Goal: Task Accomplishment & Management: Manage account settings

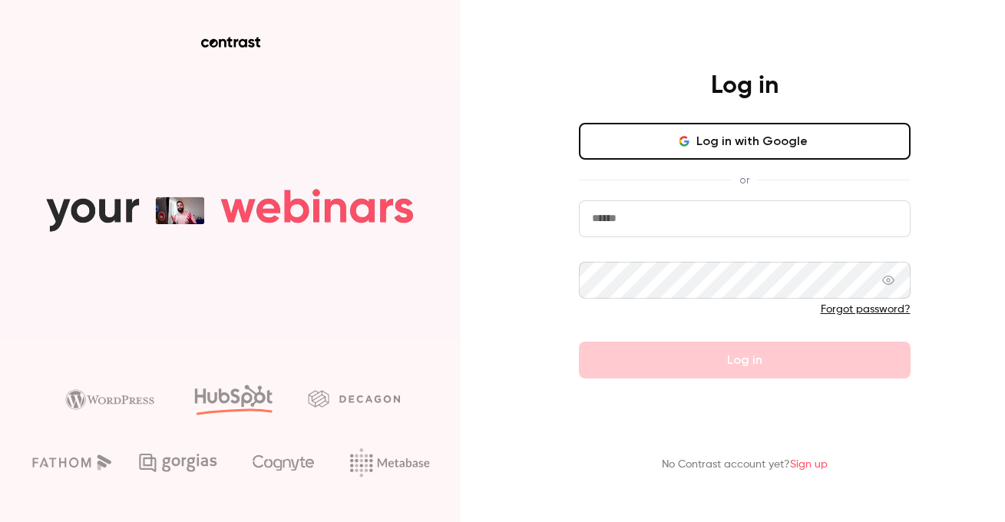
type input "**********"
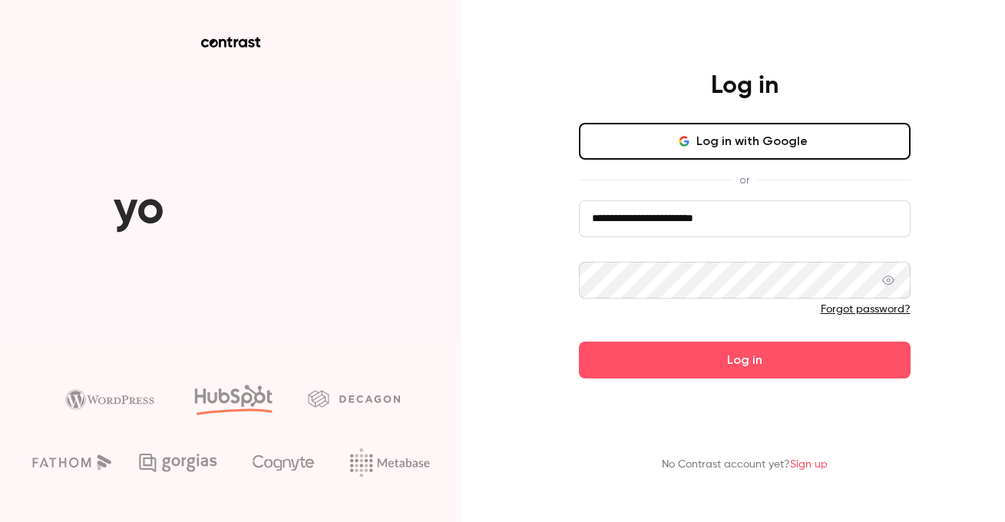
click at [698, 227] on input "**********" at bounding box center [745, 218] width 332 height 37
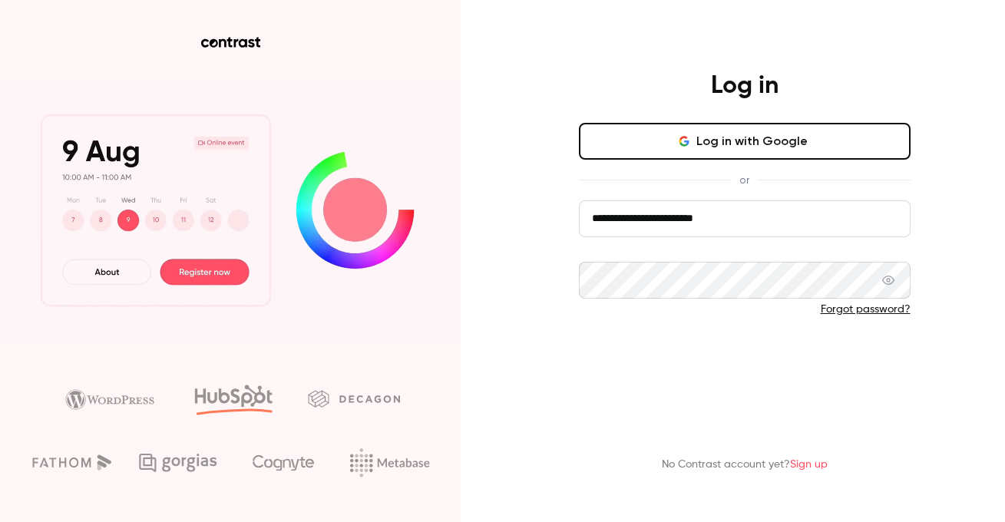
click at [711, 356] on button "Log in" at bounding box center [745, 360] width 332 height 37
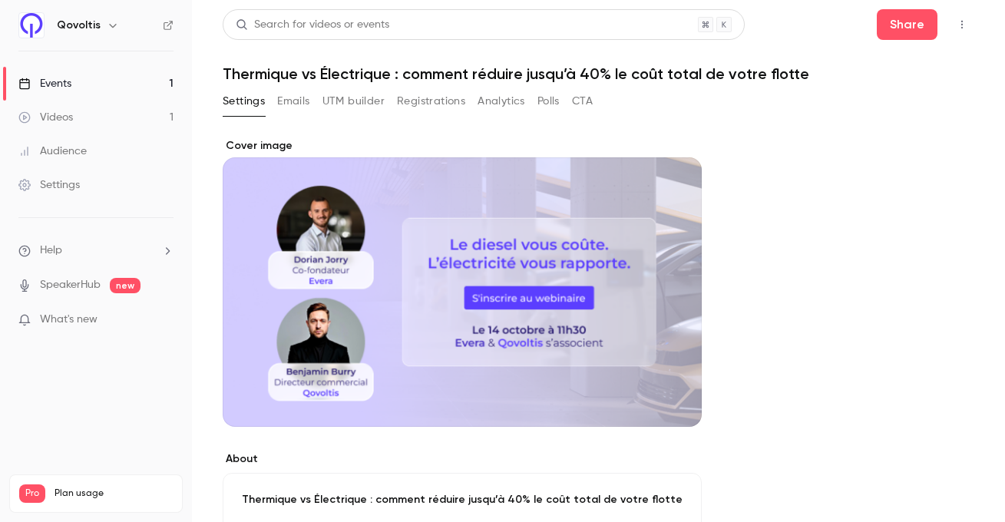
click at [591, 101] on button "CTA" at bounding box center [582, 101] width 21 height 25
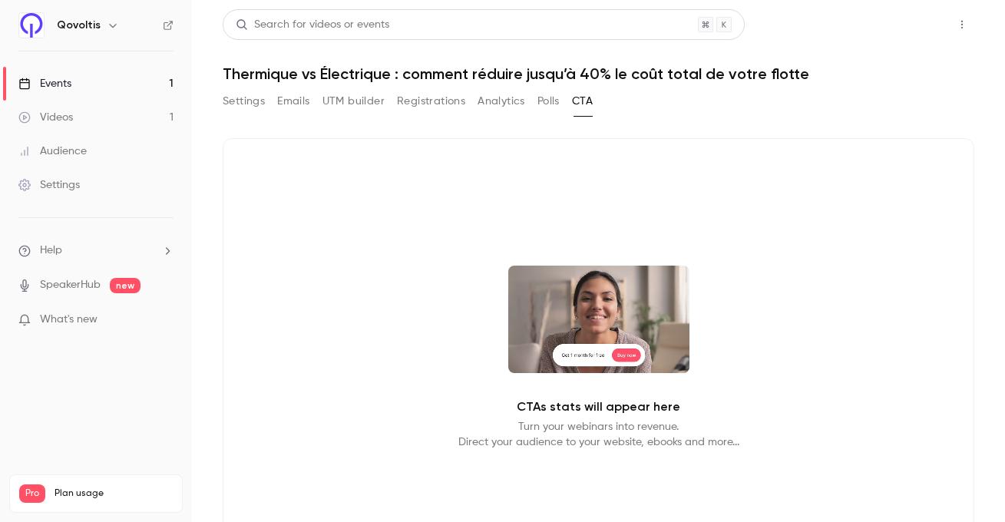
click at [891, 20] on button "Share" at bounding box center [907, 24] width 61 height 31
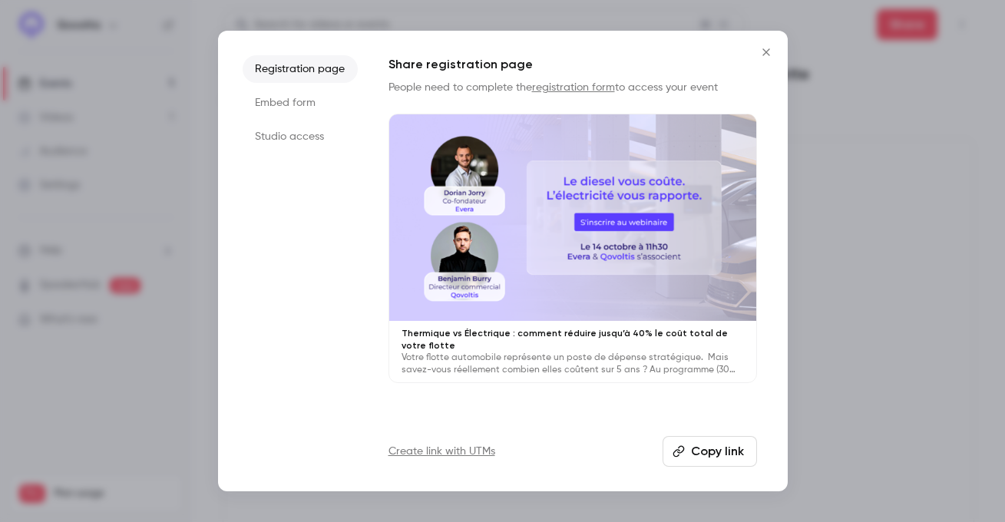
click at [761, 41] on button "Close" at bounding box center [766, 52] width 31 height 31
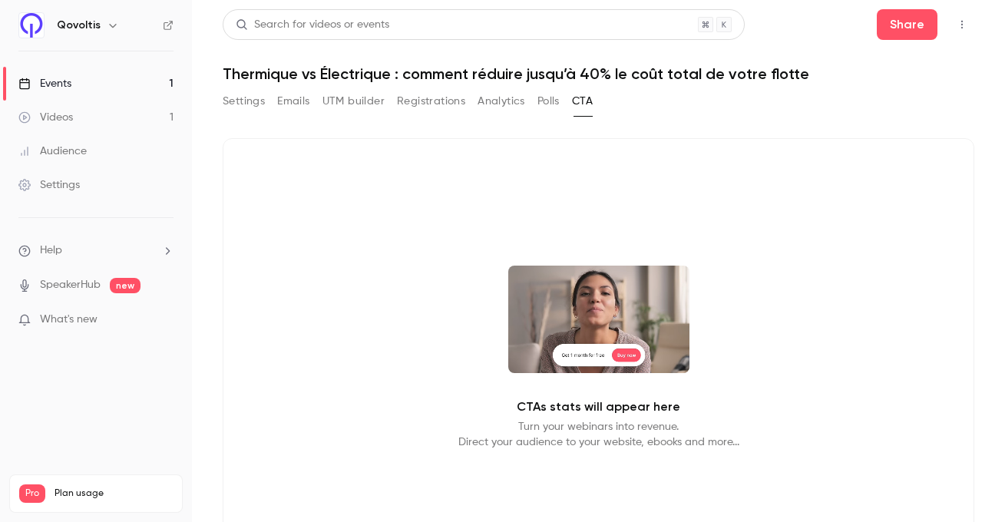
click at [238, 101] on button "Settings" at bounding box center [244, 101] width 42 height 25
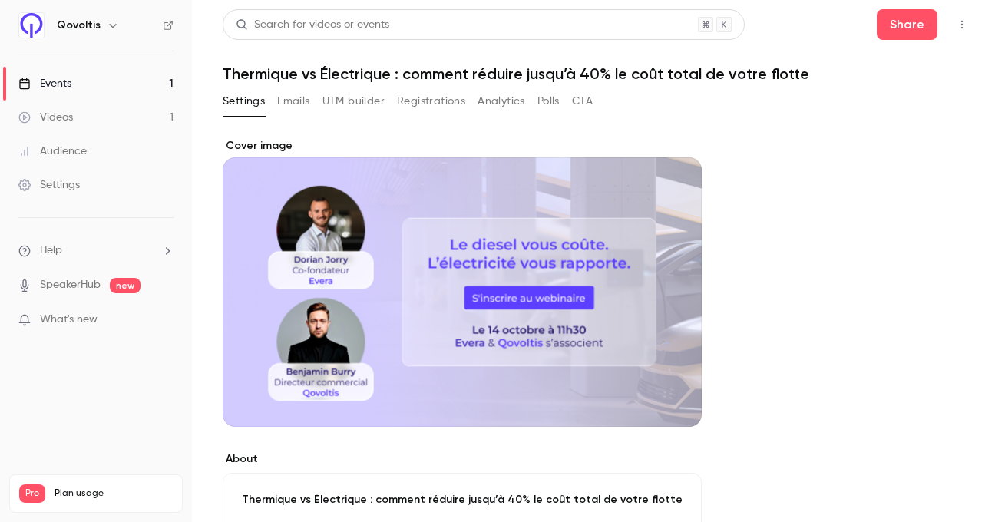
click at [149, 319] on div "What's new" at bounding box center [95, 320] width 155 height 16
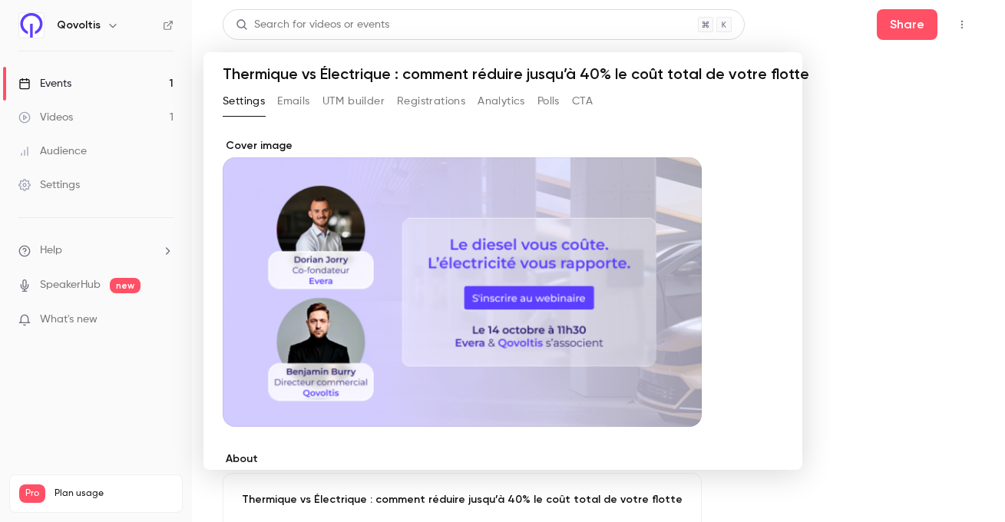
click at [910, 236] on div at bounding box center [502, 261] width 1005 height 522
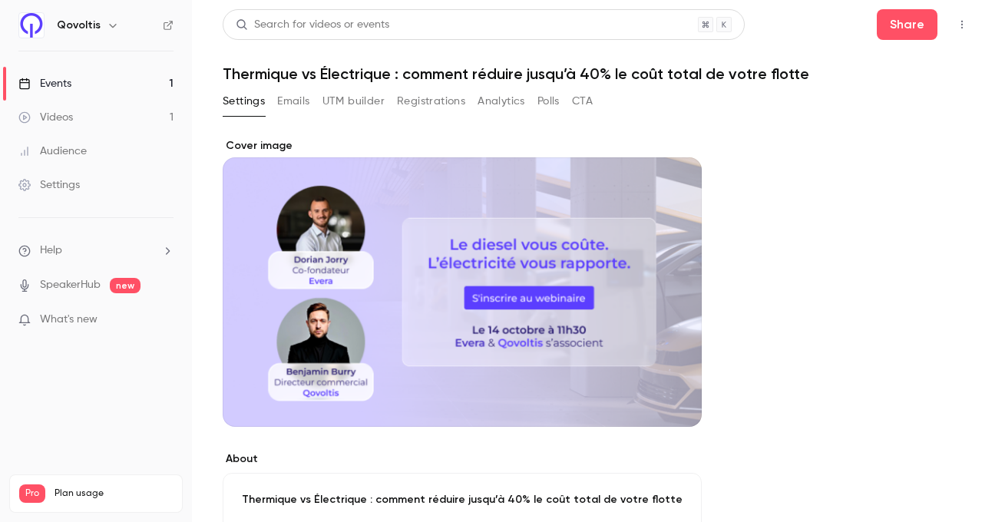
click at [285, 105] on button "Emails" at bounding box center [293, 101] width 32 height 25
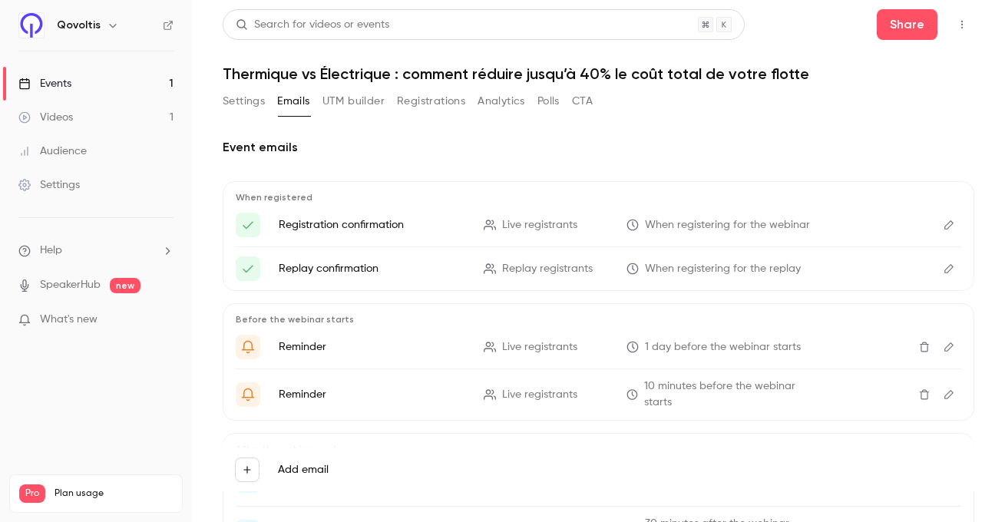
click at [505, 99] on button "Analytics" at bounding box center [502, 101] width 48 height 25
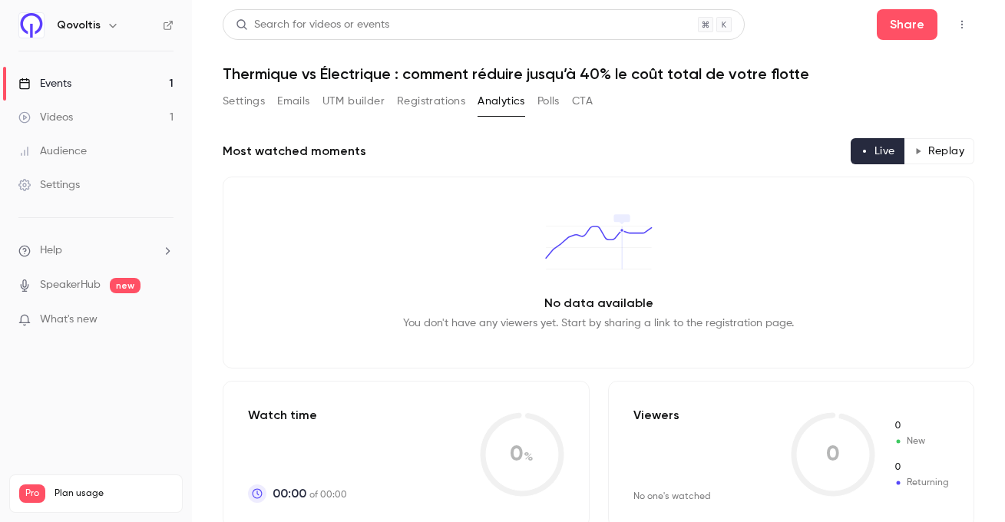
click at [86, 151] on div "Audience" at bounding box center [52, 151] width 68 height 15
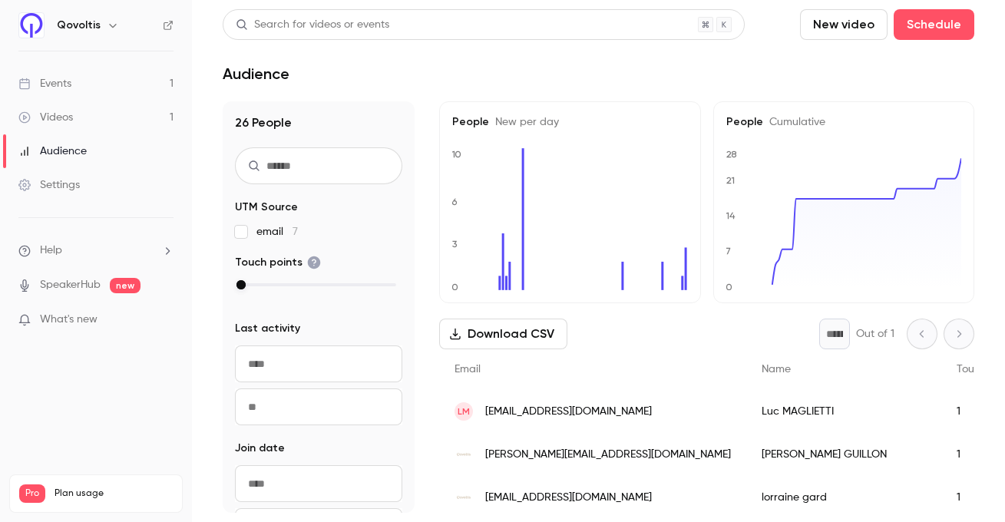
click at [91, 85] on link "Events 1" at bounding box center [96, 84] width 192 height 34
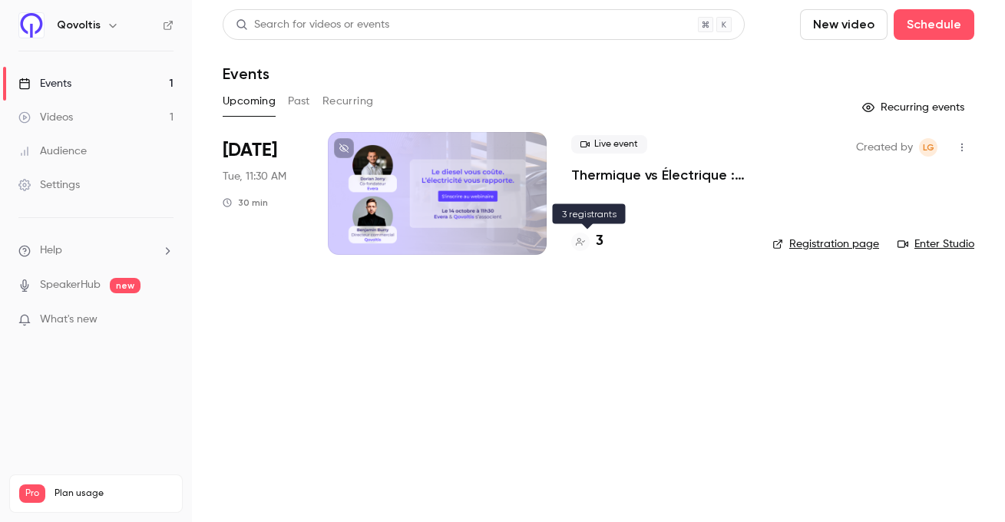
click at [600, 240] on h4 "3" at bounding box center [600, 241] width 8 height 21
